Goal: Transaction & Acquisition: Purchase product/service

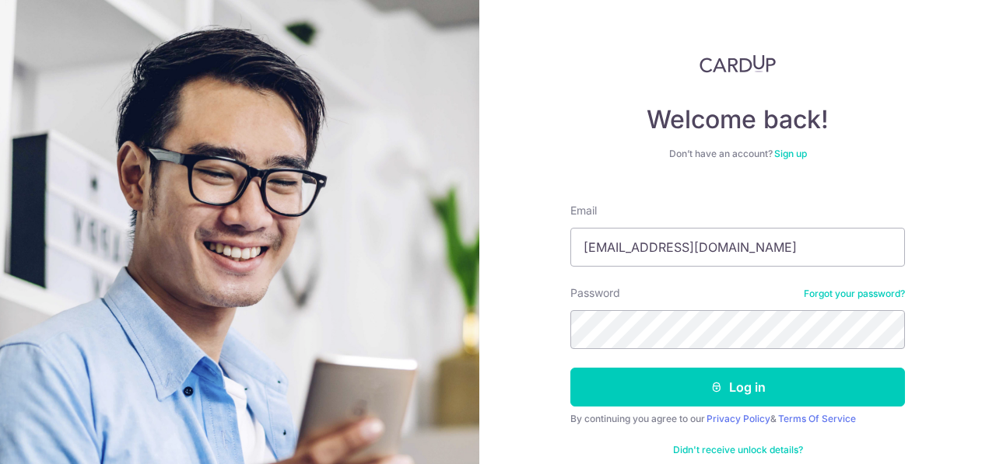
click at [570, 368] on button "Log in" at bounding box center [737, 387] width 334 height 39
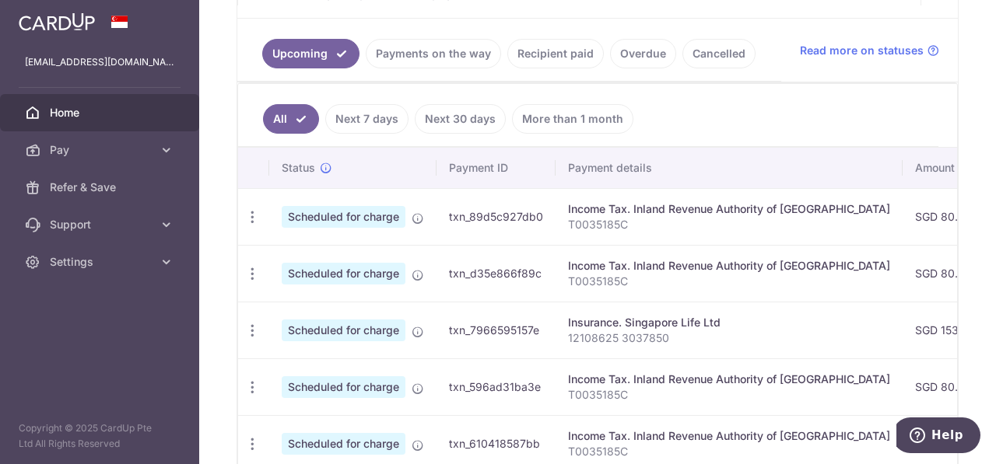
scroll to position [100, 0]
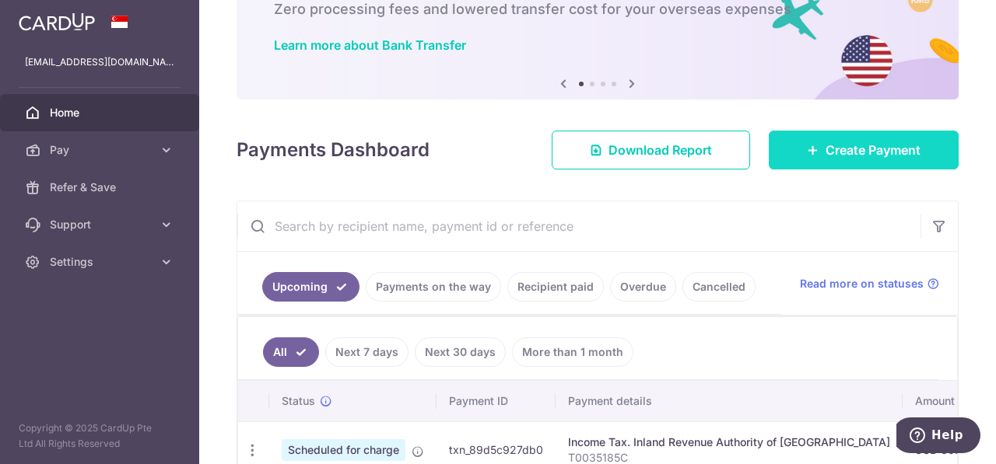
click at [873, 149] on span "Create Payment" at bounding box center [872, 150] width 95 height 19
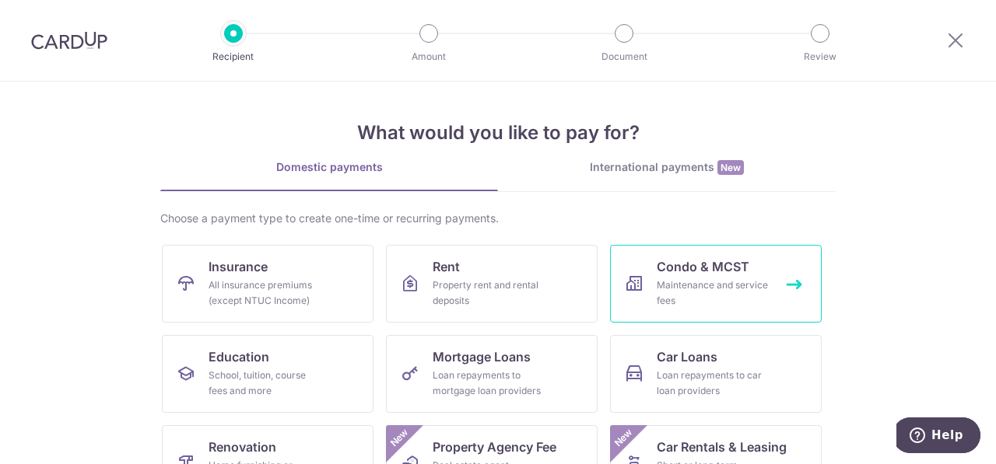
click at [679, 288] on div "Maintenance and service fees" at bounding box center [712, 293] width 112 height 31
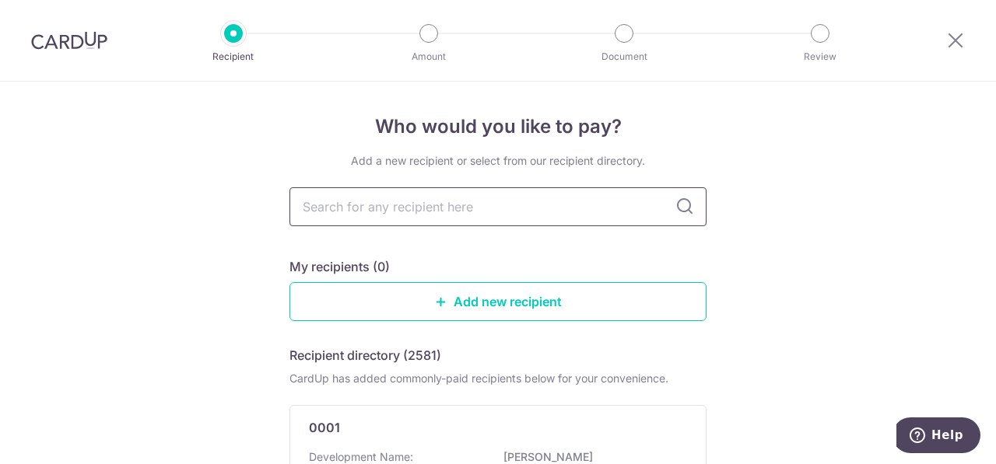
click at [432, 189] on input "text" at bounding box center [497, 206] width 417 height 39
type input "4896"
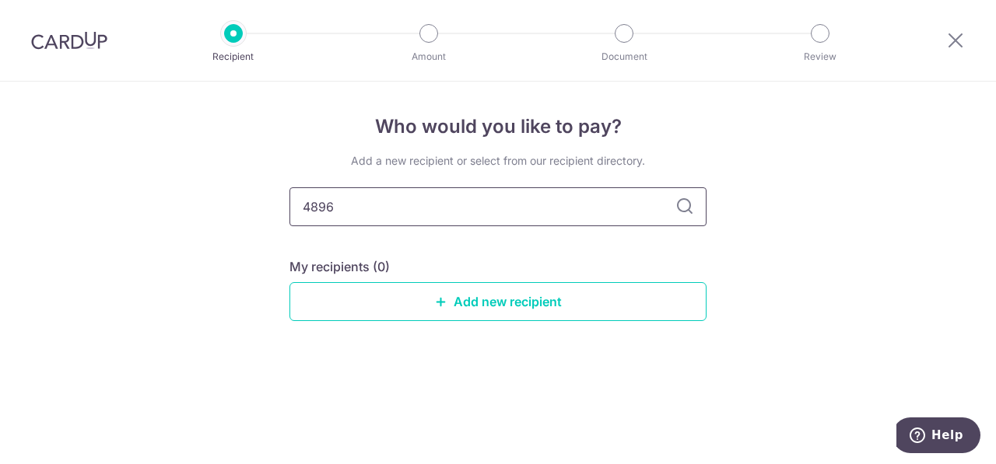
click at [519, 212] on input "4896" at bounding box center [497, 206] width 417 height 39
type input "4"
click at [901, 228] on div "Who would you like to pay? Add a new recipient or select from our recipient dir…" at bounding box center [498, 273] width 996 height 383
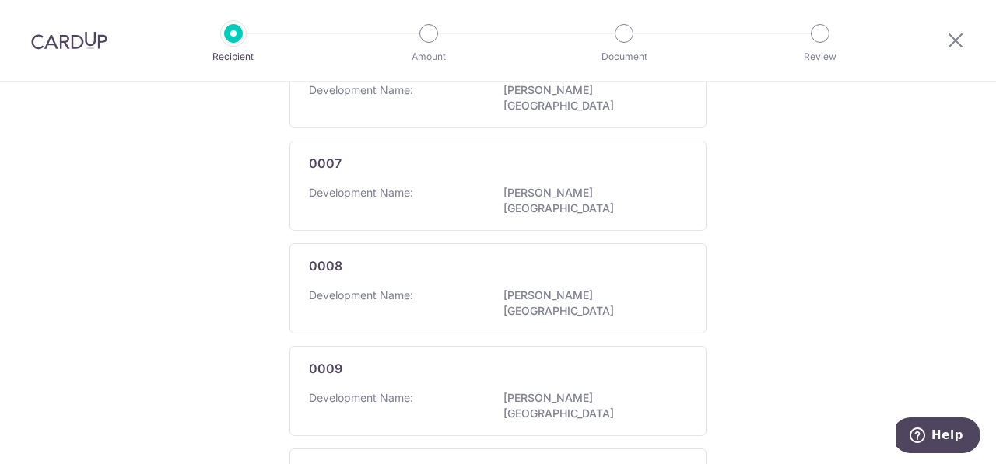
scroll to position [1031, 0]
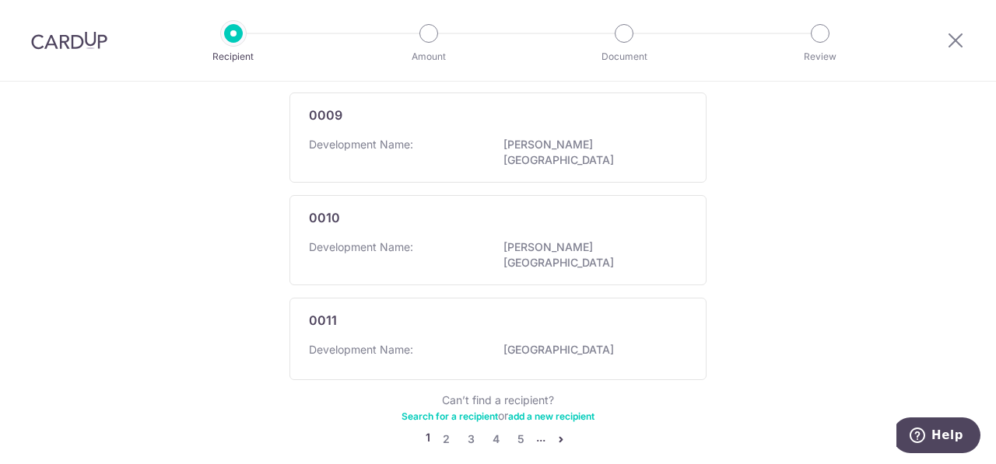
click at [544, 411] on link "add a new recipient" at bounding box center [551, 417] width 86 height 12
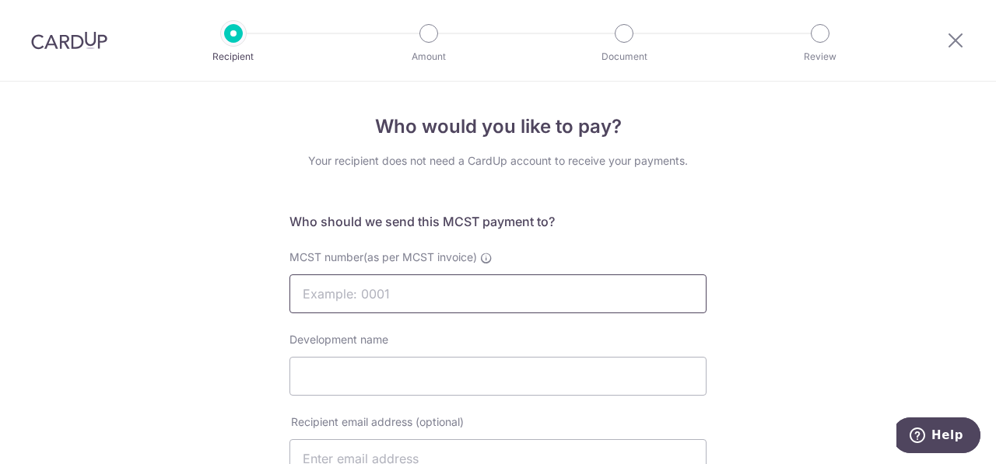
click at [545, 306] on input "MCST number(as per MCST invoice)" at bounding box center [497, 294] width 417 height 39
type input "4896"
click at [600, 385] on input "Development name" at bounding box center [497, 376] width 417 height 39
click at [324, 383] on input "Development name" at bounding box center [497, 376] width 417 height 39
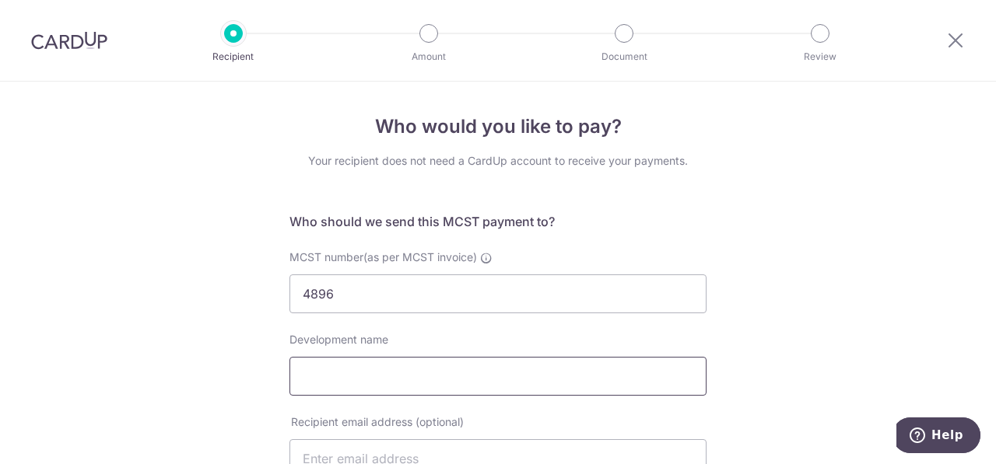
click at [324, 383] on input "Development name" at bounding box center [497, 376] width 417 height 39
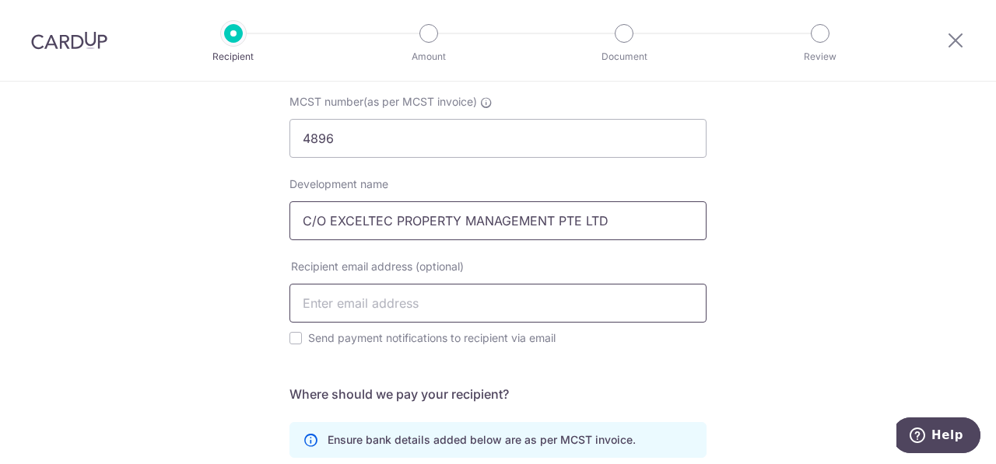
type input "C/O EXCELTEC PROPERTY MANAGEMENT PTE LTD"
click at [364, 305] on input "text" at bounding box center [497, 303] width 417 height 39
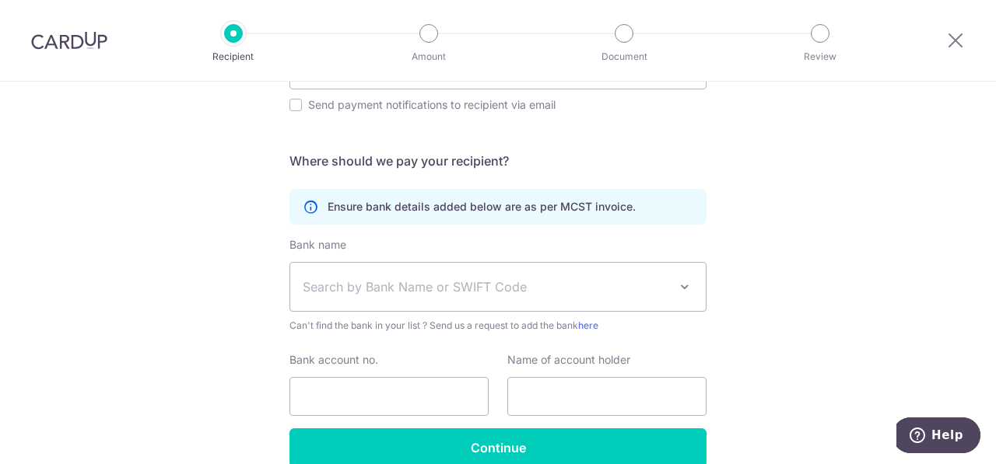
click at [257, 337] on div "Who would you like to pay? Your recipient does not need a CardUp account to rec…" at bounding box center [498, 117] width 996 height 848
click at [392, 294] on span "Search by Bank Name or SWIFT Code" at bounding box center [486, 287] width 366 height 19
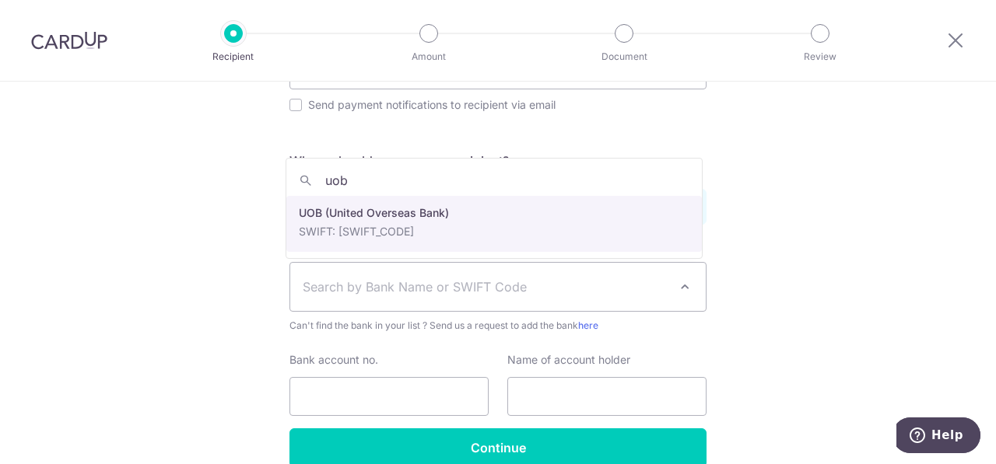
type input "uob"
select select "18"
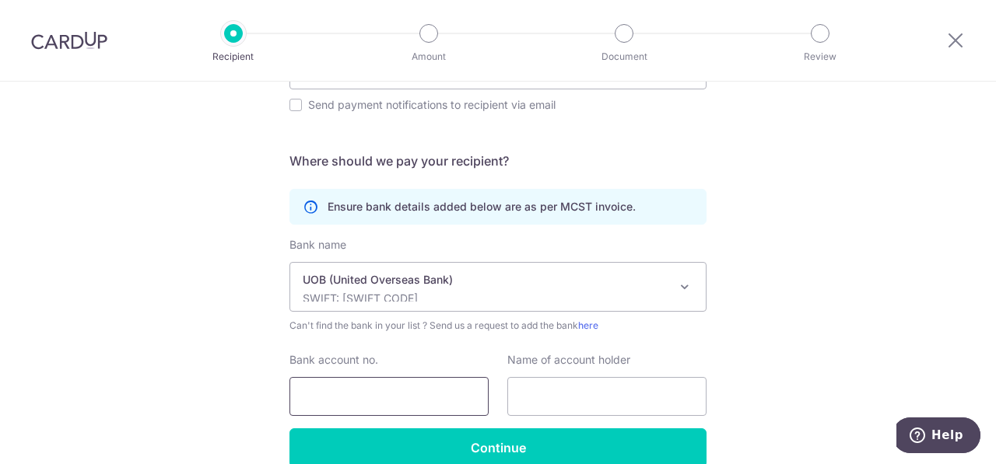
click at [464, 401] on input "Bank account no." at bounding box center [388, 396] width 199 height 39
type input "7613242167"
click at [544, 399] on input "text" at bounding box center [606, 396] width 199 height 39
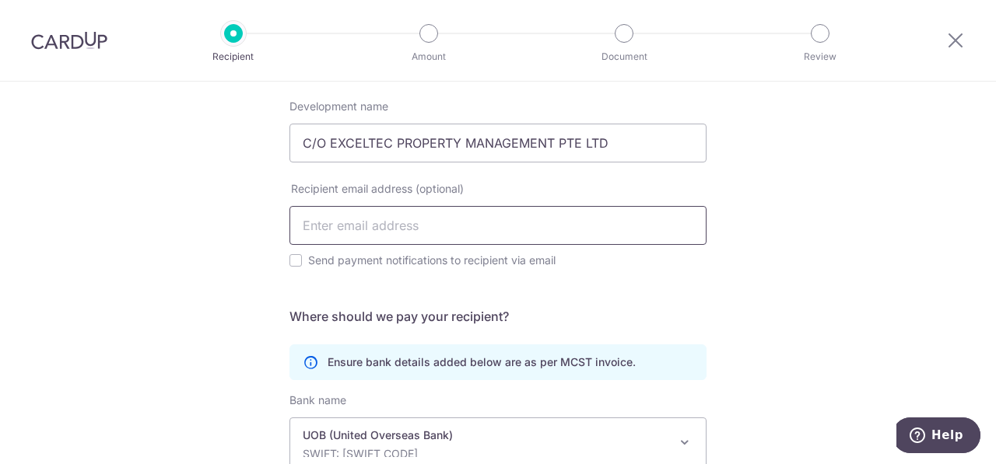
click at [399, 228] on input "text" at bounding box center [497, 225] width 417 height 39
type input "accounts@exceltec.com.sg"
click at [427, 266] on label "Send payment notifications to recipient via email" at bounding box center [507, 260] width 398 height 19
click at [302, 266] on input "Send payment notifications to recipient via email" at bounding box center [295, 260] width 12 height 12
checkbox input "true"
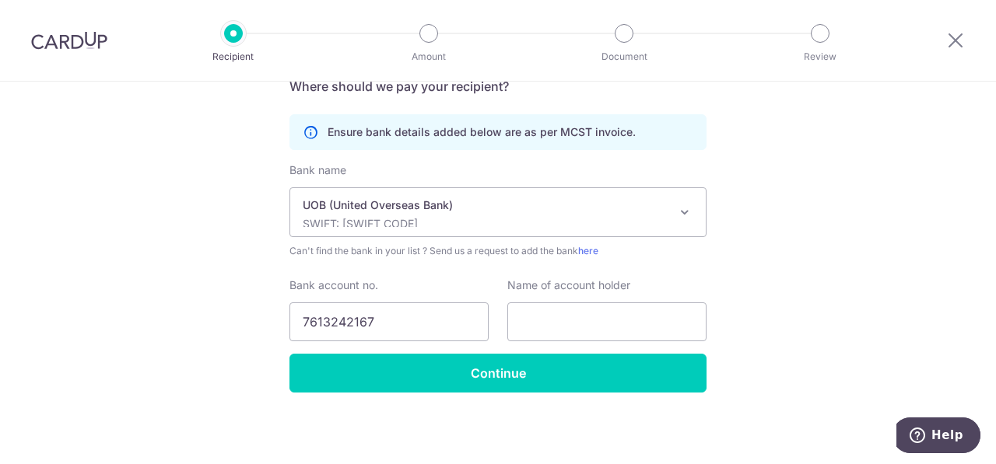
scroll to position [152, 0]
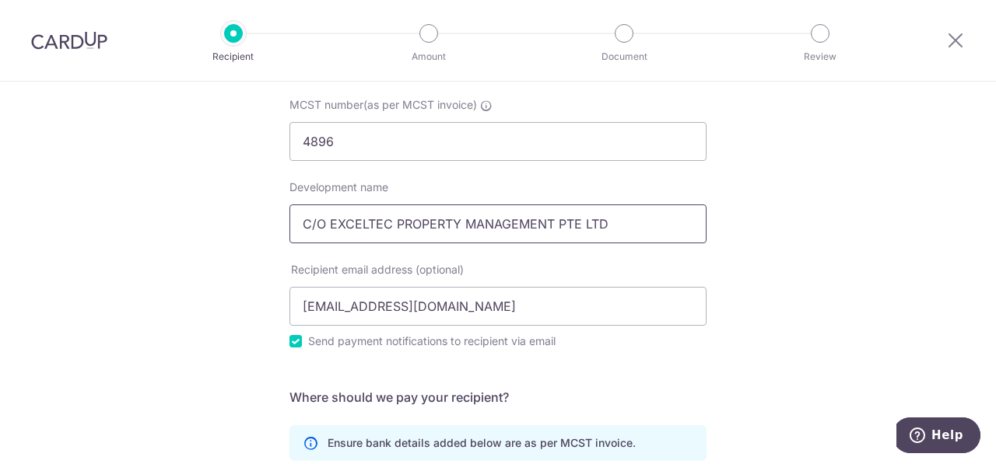
click at [414, 240] on input "C/O EXCELTEC PROPERTY MANAGEMENT PTE LTD" at bounding box center [497, 224] width 417 height 39
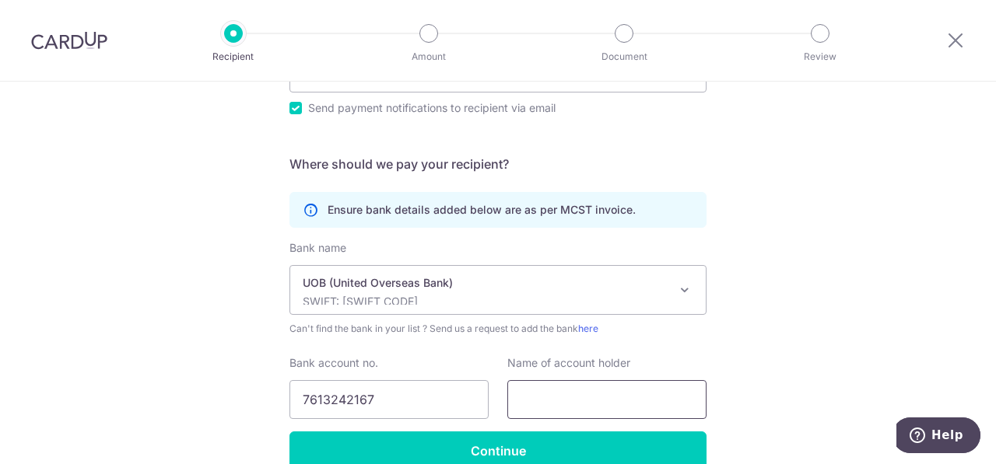
click at [606, 385] on input "text" at bounding box center [606, 399] width 199 height 39
paste input "C/O EXCELTEC PROPERTY MANAGEMENT PTE LTD"
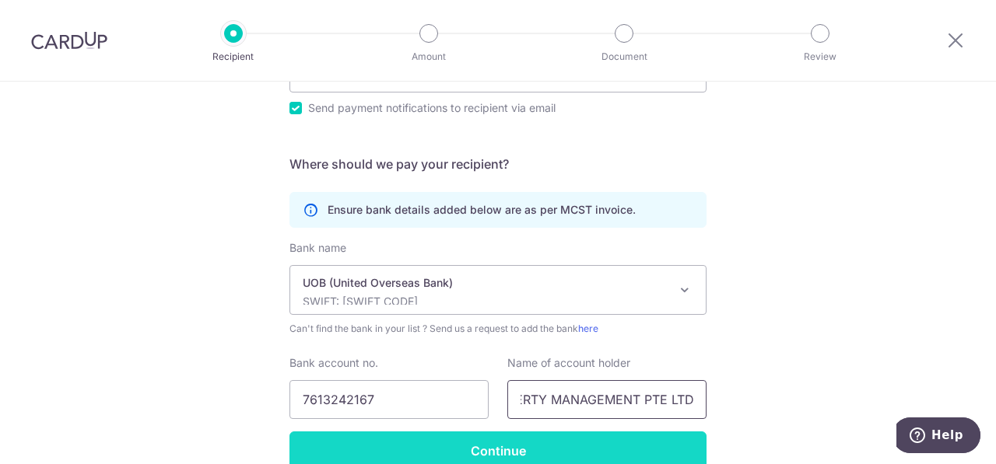
scroll to position [464, 0]
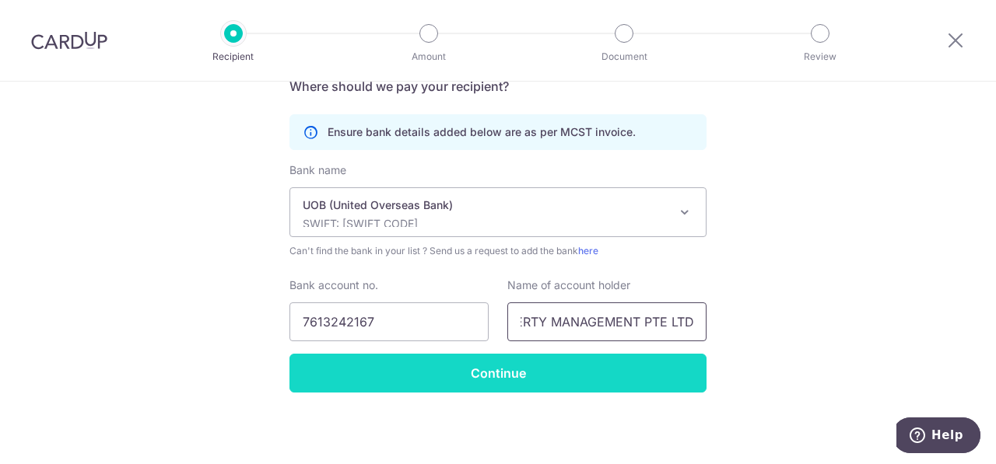
type input "C/O EXCELTEC PROPERTY MANAGEMENT PTE LTD"
click at [534, 354] on input "Continue" at bounding box center [497, 373] width 417 height 39
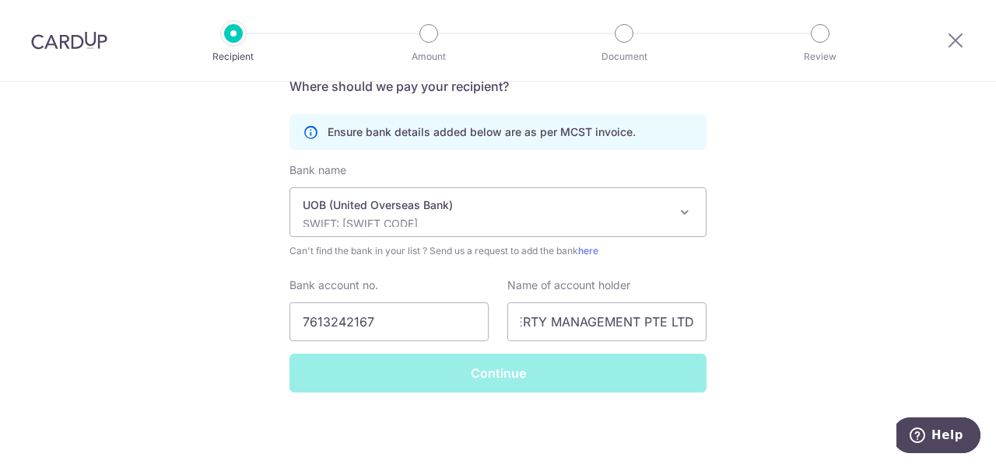
scroll to position [0, 0]
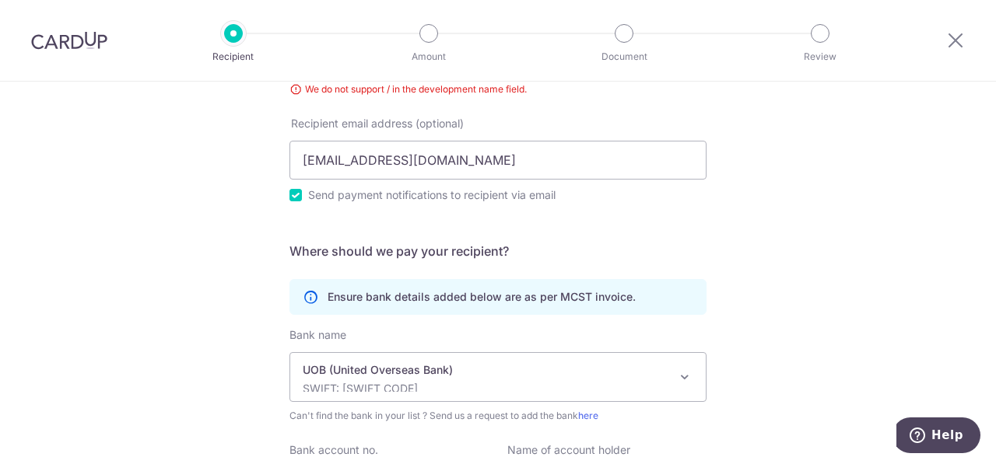
scroll to position [165, 0]
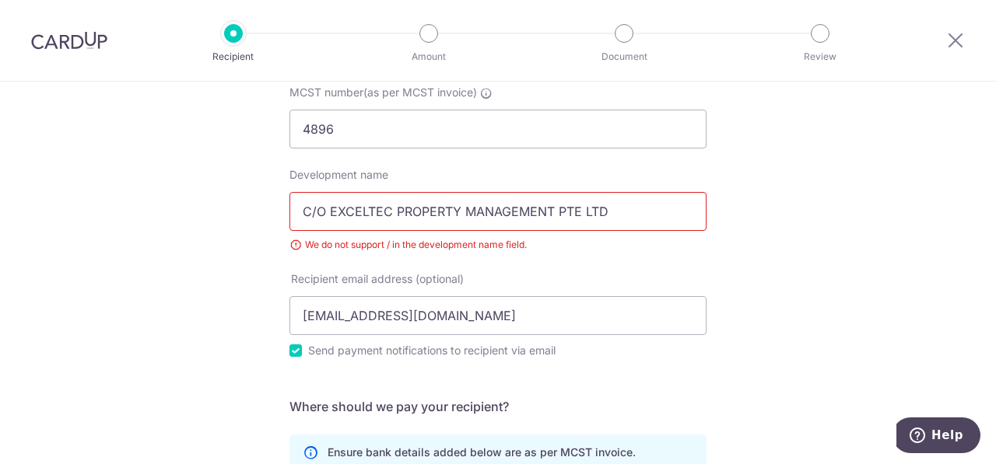
drag, startPoint x: 313, startPoint y: 211, endPoint x: 320, endPoint y: 206, distance: 9.1
click at [313, 211] on input "C/O EXCELTEC PROPERTY MANAGEMENT PTE LTD" at bounding box center [497, 211] width 417 height 39
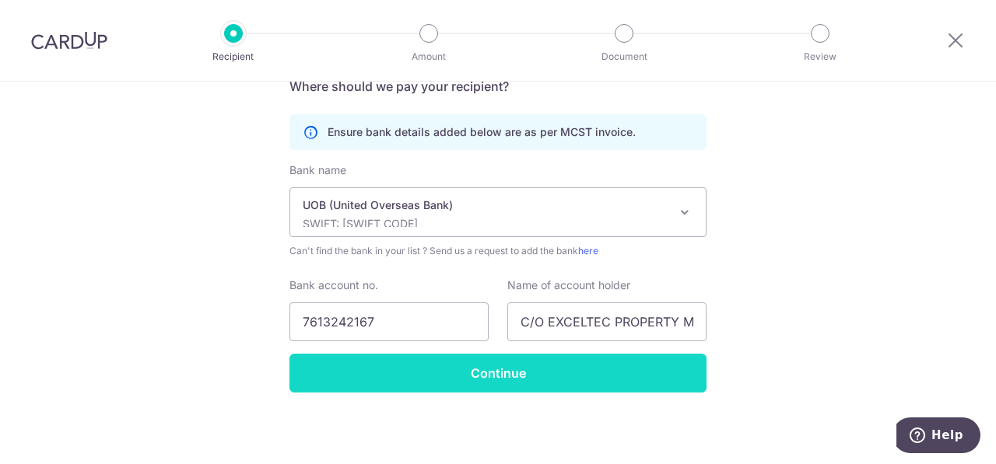
type input "CO EXCELTEC PROPERTY MANAGEMENT PTE LTD"
click at [636, 375] on input "Continue" at bounding box center [497, 373] width 417 height 39
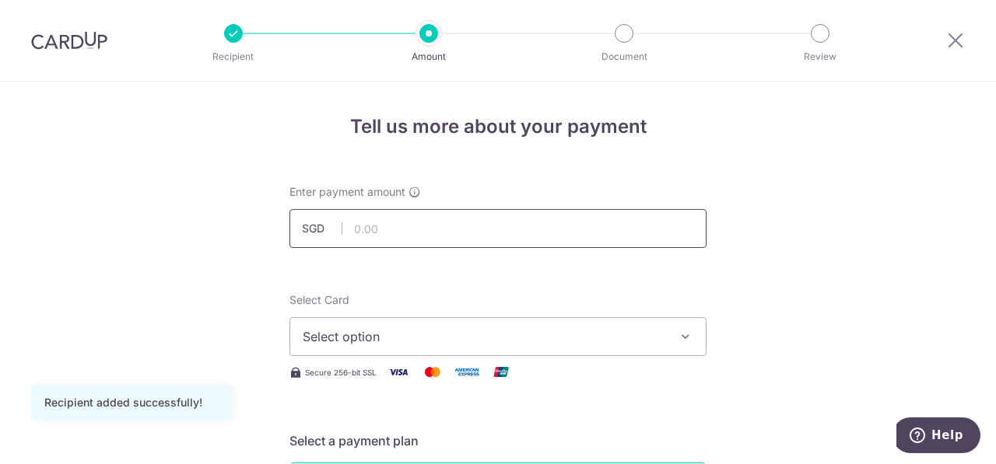
click at [480, 243] on input "text" at bounding box center [497, 228] width 417 height 39
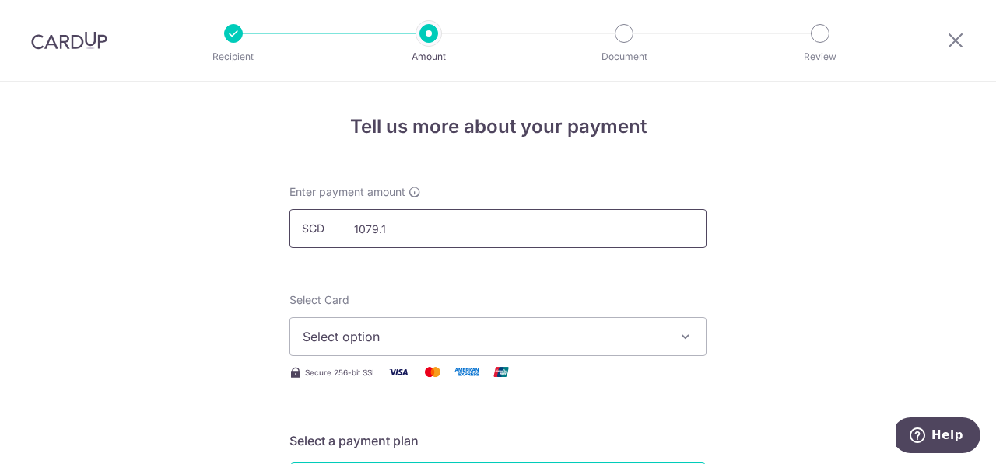
scroll to position [78, 0]
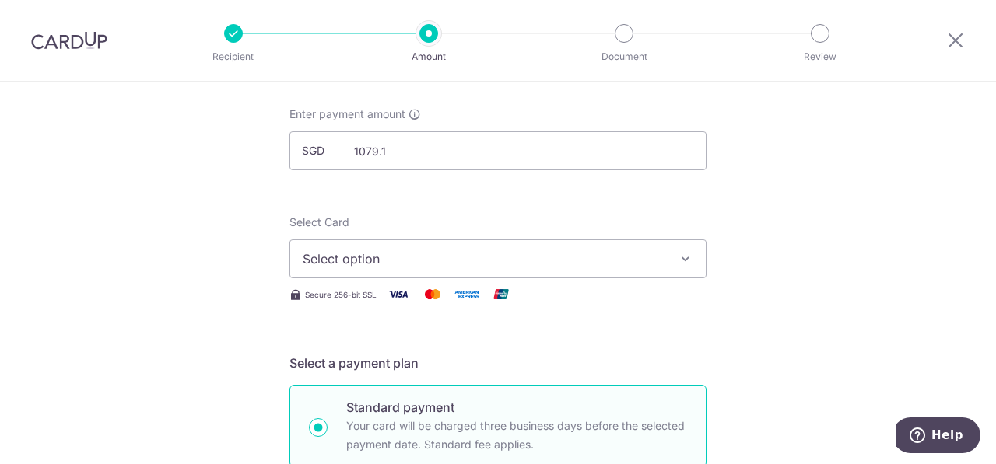
type input "1,079.10"
click at [654, 259] on span "Select option" at bounding box center [484, 259] width 362 height 19
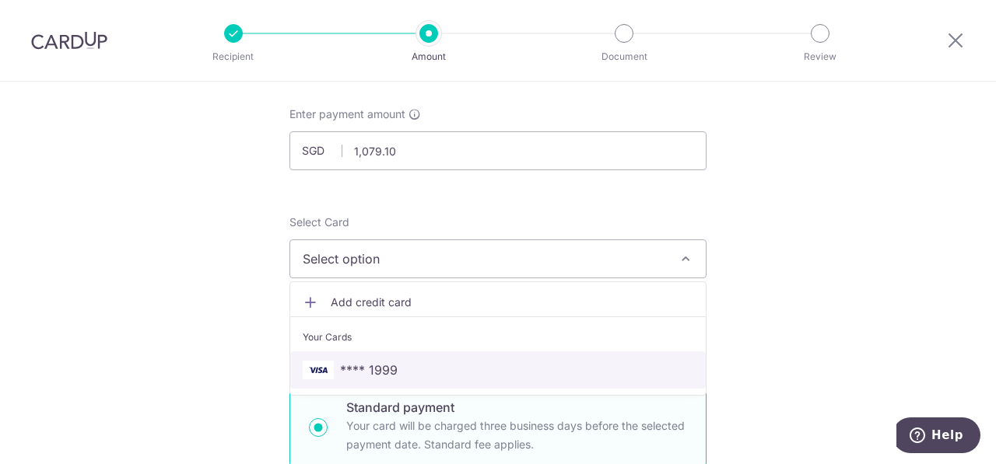
click at [537, 371] on span "**** 1999" at bounding box center [498, 370] width 390 height 19
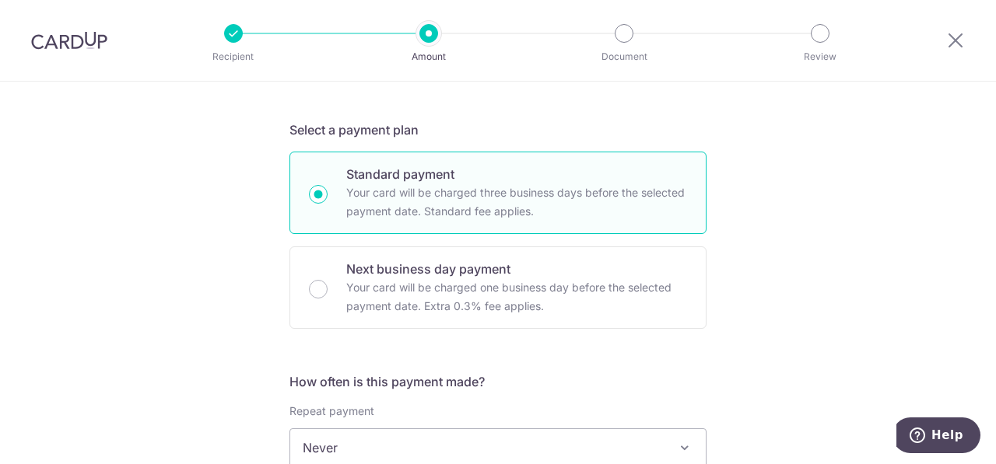
scroll to position [544, 0]
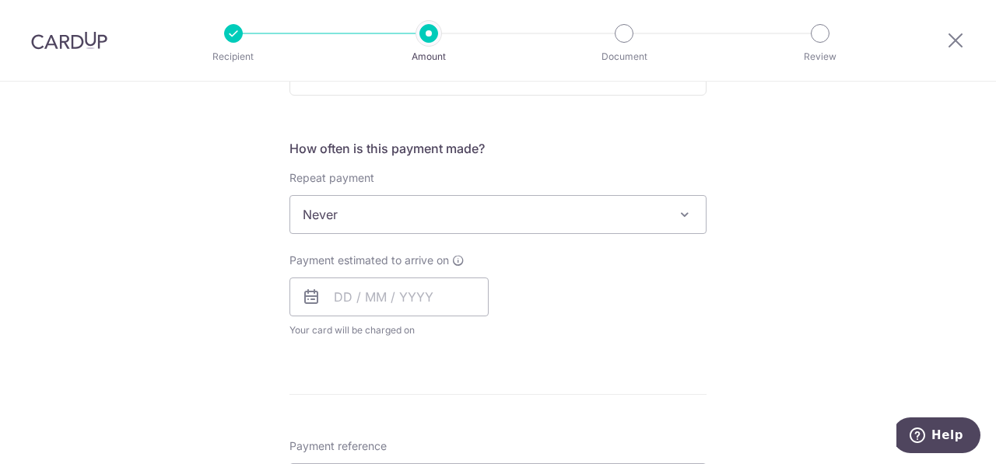
click at [487, 214] on span "Never" at bounding box center [497, 214] width 415 height 37
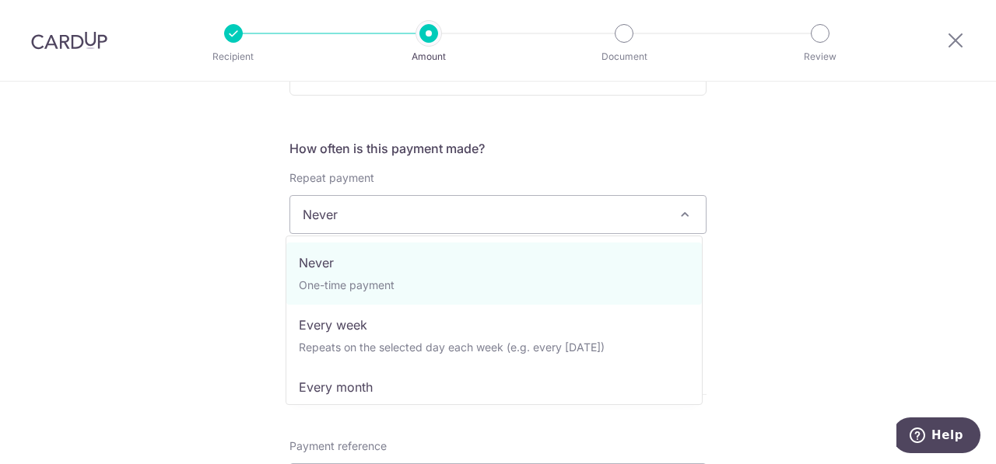
click at [740, 234] on div "Tell us more about your payment Enter payment amount SGD 1,079.10 1079.10 Recip…" at bounding box center [498, 240] width 996 height 1407
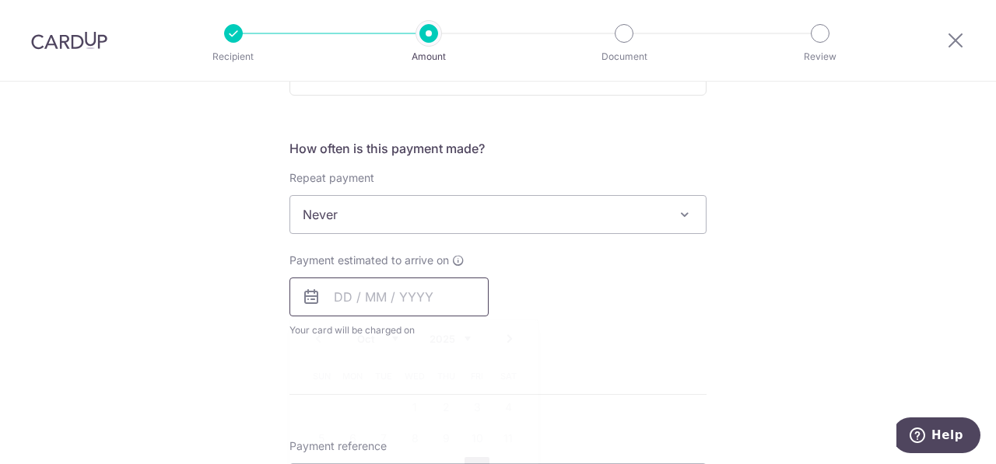
click at [418, 290] on input "text" at bounding box center [388, 297] width 199 height 39
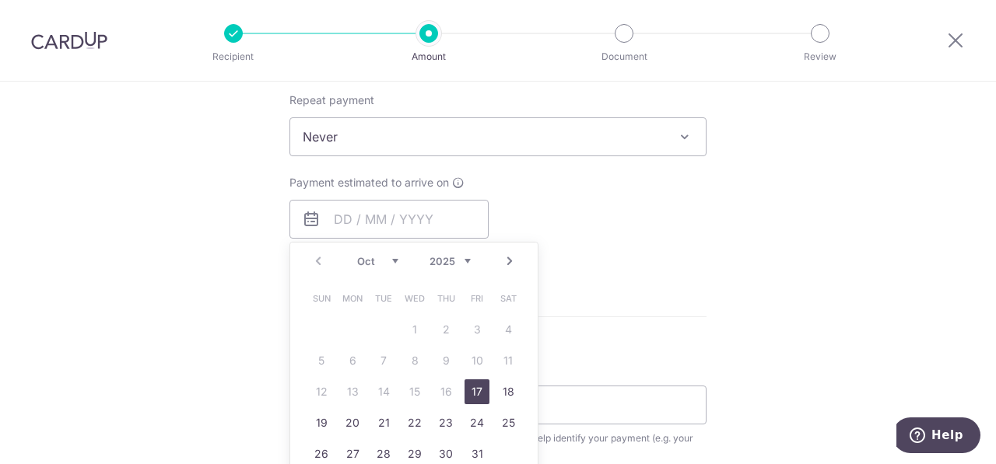
click at [474, 388] on link "17" at bounding box center [476, 392] width 25 height 25
type input "17/10/2025"
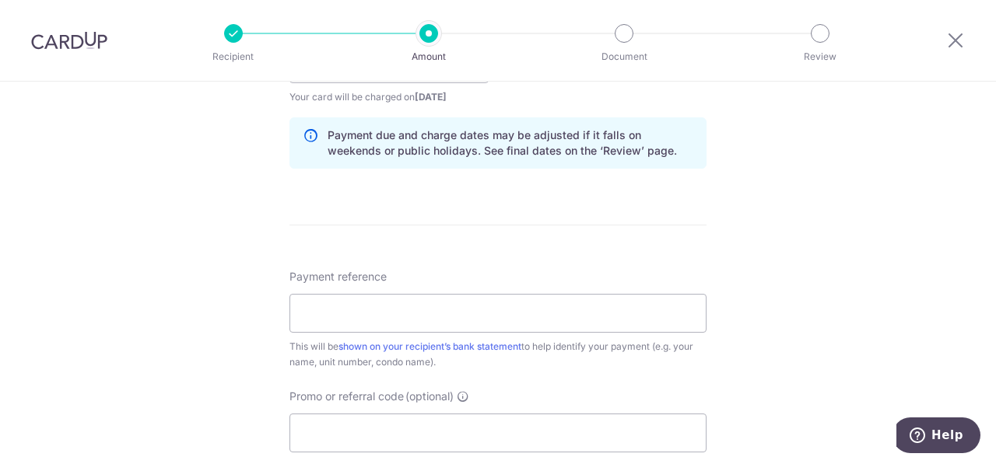
scroll to position [856, 0]
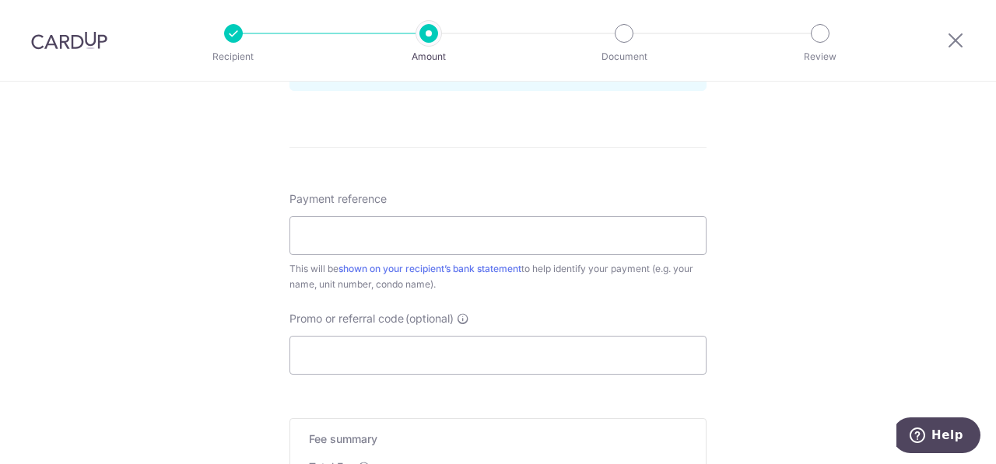
click at [611, 257] on div "Payment reference This will be shown on your recipient’s bank statement to help…" at bounding box center [497, 241] width 417 height 101
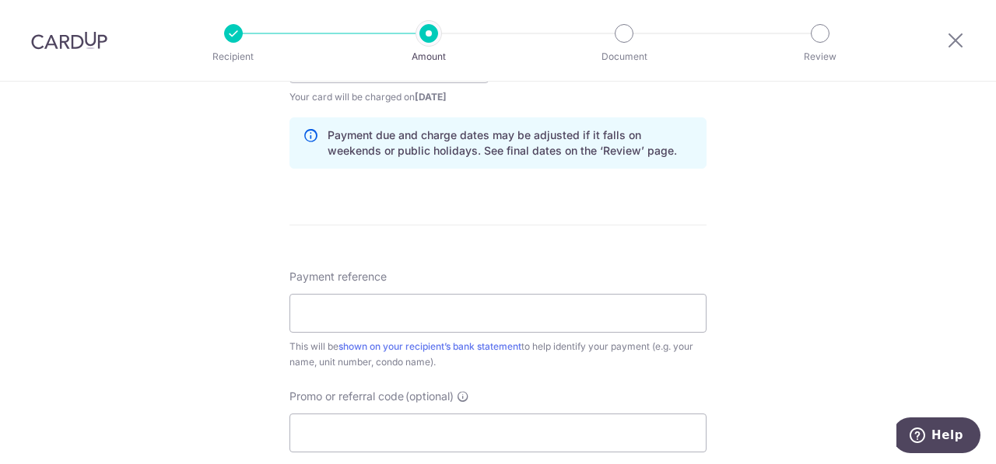
drag, startPoint x: 607, startPoint y: 261, endPoint x: 593, endPoint y: 282, distance: 25.9
click at [605, 264] on form "Enter payment amount SGD 1,079.10 1079.10 Recipient added successfully! Select …" at bounding box center [497, 54] width 417 height 1295
click at [585, 296] on div "Payment reference This will be shown on your recipient’s bank statement to help…" at bounding box center [497, 319] width 417 height 101
click at [581, 306] on input "Payment reference" at bounding box center [497, 313] width 417 height 39
type input "#27#02-10"
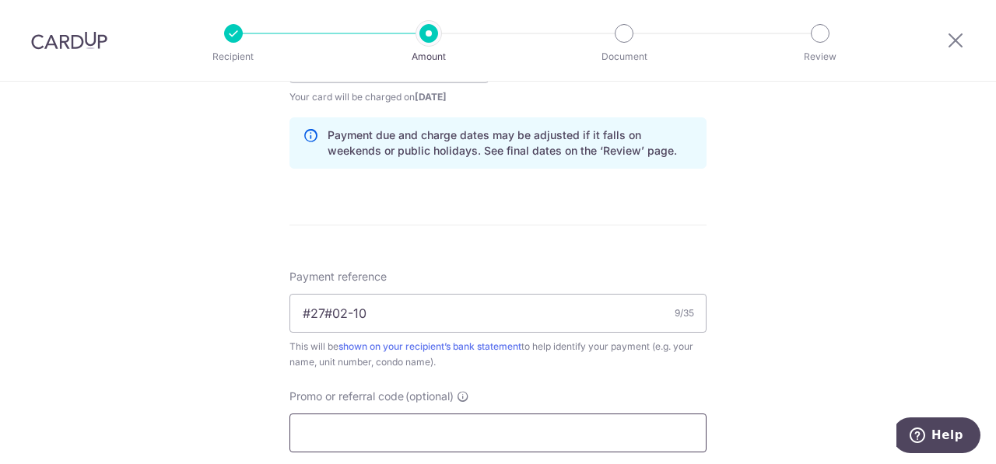
click at [381, 439] on input "Promo or referral code (optional)" at bounding box center [497, 433] width 417 height 39
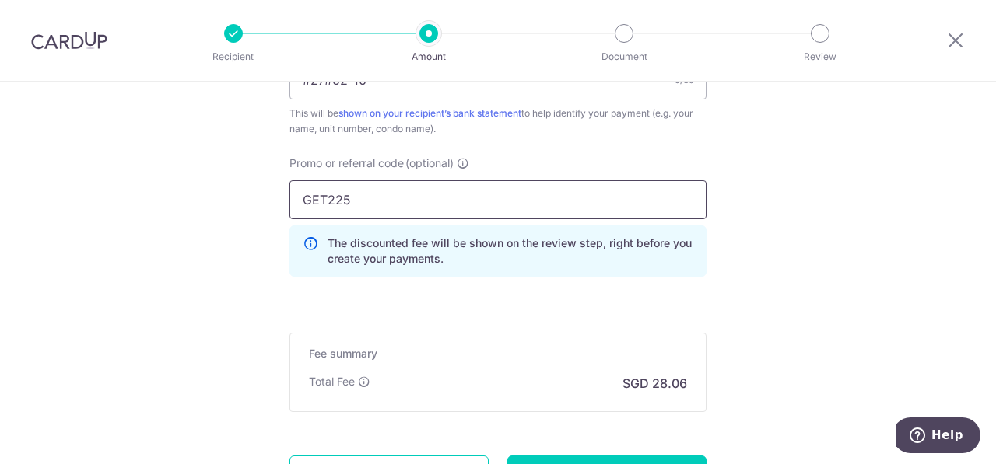
scroll to position [1153, 0]
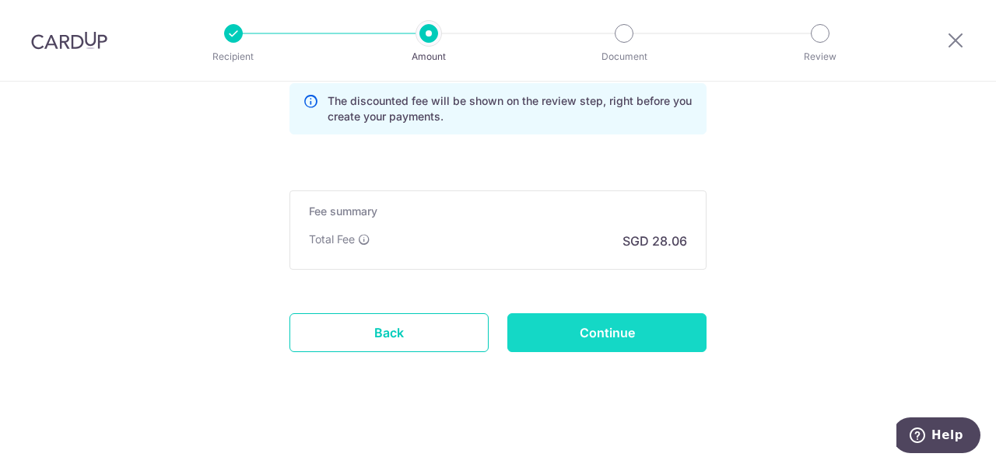
type input "GET225"
click at [533, 343] on input "Continue" at bounding box center [606, 332] width 199 height 39
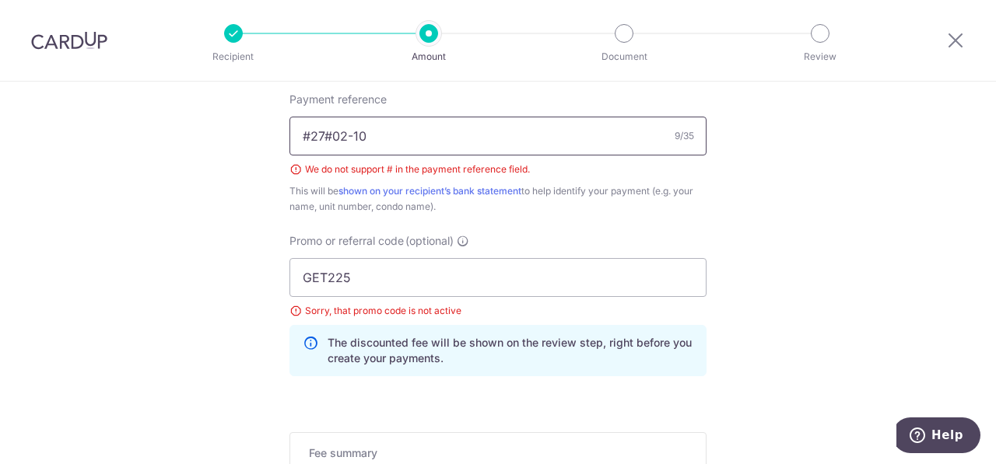
drag, startPoint x: 305, startPoint y: 130, endPoint x: 292, endPoint y: 127, distance: 13.6
click at [292, 127] on input "#27#02-10" at bounding box center [497, 136] width 417 height 39
click at [315, 138] on input "27#02-10" at bounding box center [497, 136] width 417 height 39
click at [316, 138] on input "27#02-10" at bounding box center [497, 136] width 417 height 39
click at [314, 135] on input "27#02-10" at bounding box center [497, 136] width 417 height 39
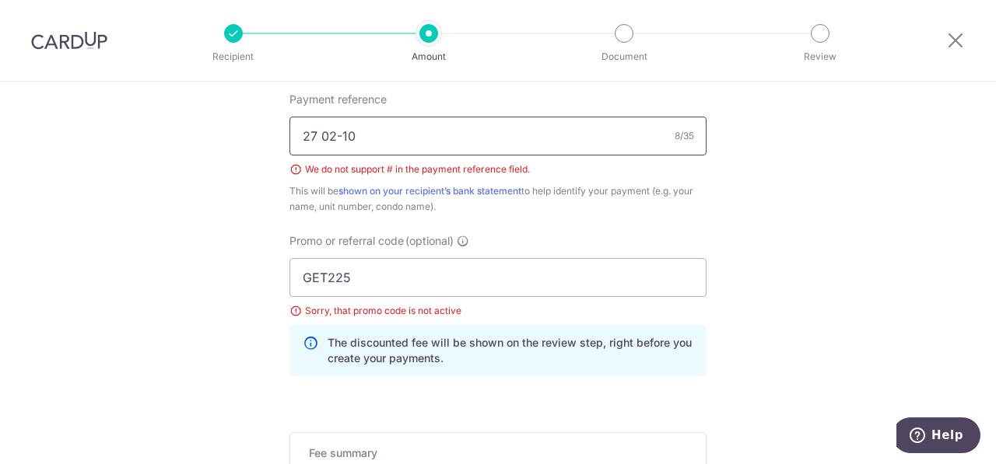
type input "27 02-10"
click at [417, 279] on input "GET225" at bounding box center [497, 277] width 417 height 39
paste input "OFF"
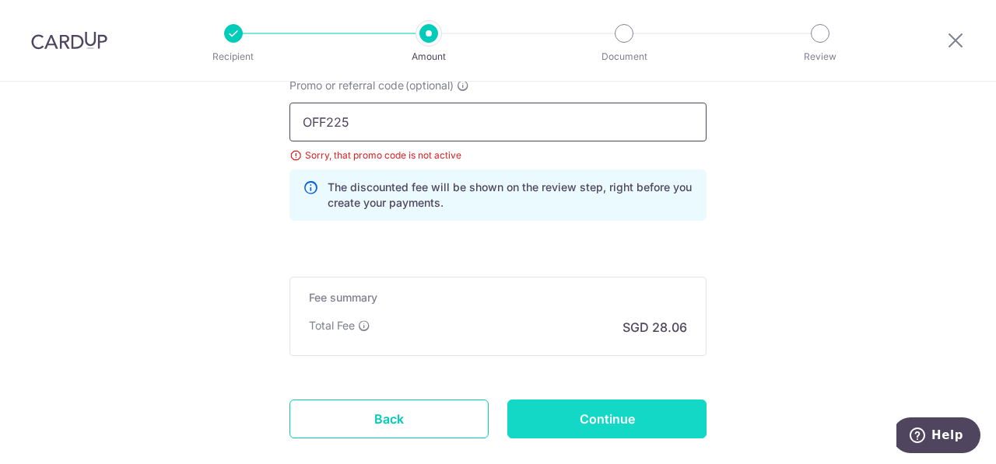
type input "OFF225"
click at [550, 422] on input "Continue" at bounding box center [606, 419] width 199 height 39
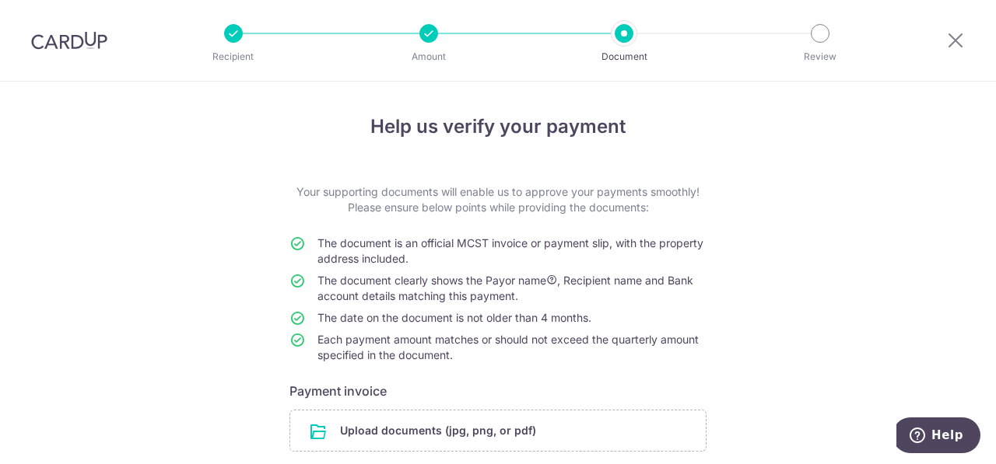
scroll to position [145, 0]
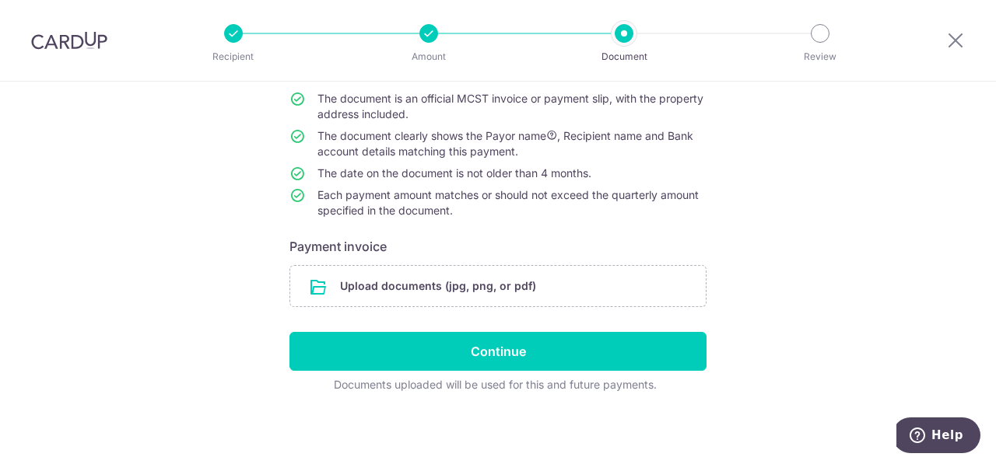
click at [901, 181] on div "Help us verify your payment Your supporting documents will enable us to approve…" at bounding box center [498, 201] width 996 height 529
click at [557, 281] on input "file" at bounding box center [497, 286] width 415 height 40
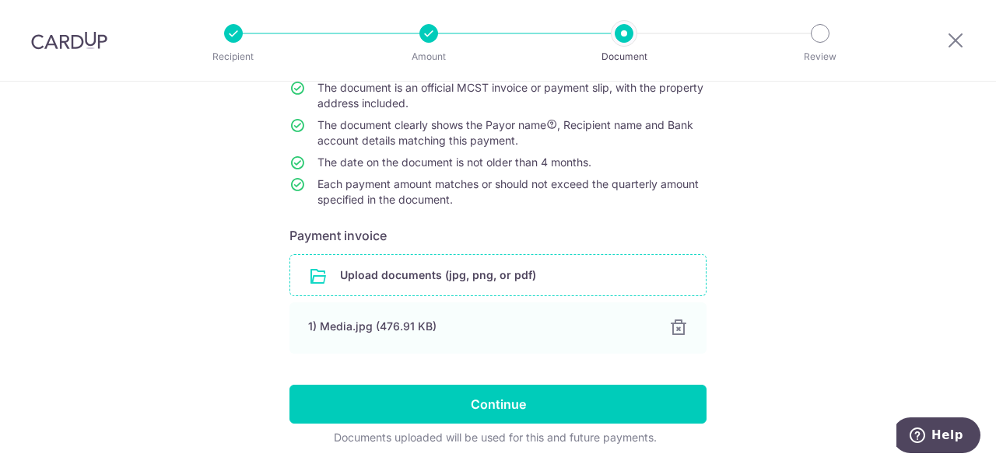
scroll to position [208, 0]
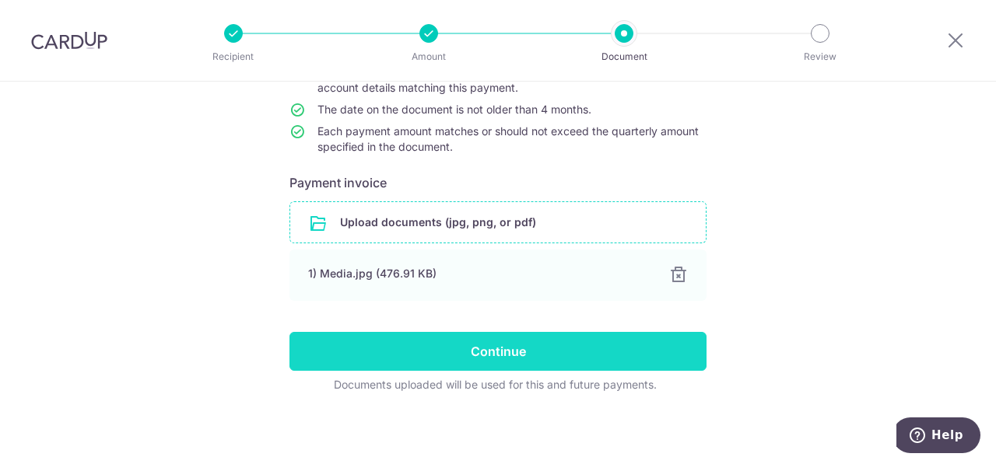
click at [325, 341] on input "Continue" at bounding box center [497, 351] width 417 height 39
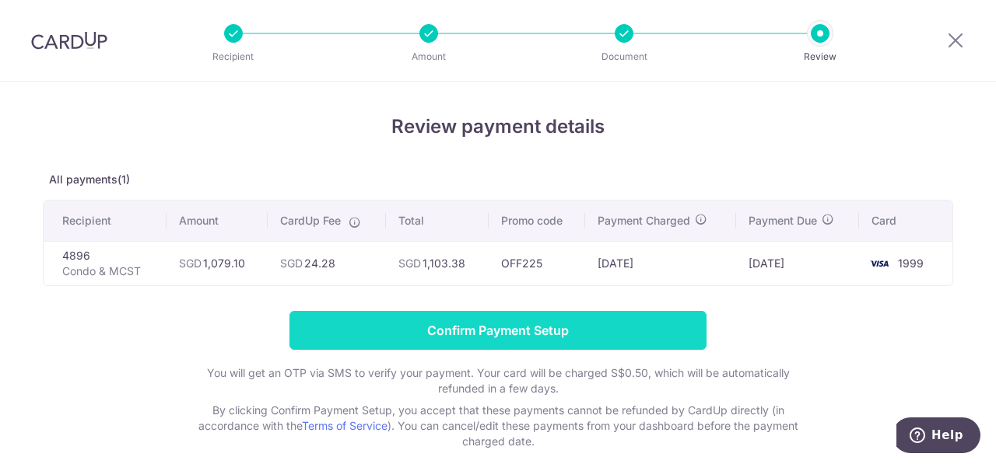
click at [376, 319] on input "Confirm Payment Setup" at bounding box center [497, 330] width 417 height 39
